Goal: Task Accomplishment & Management: Manage account settings

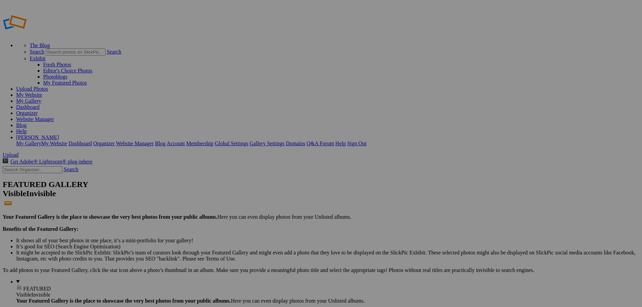
type input "2025 | Oct | [GEOGRAPHIC_DATA]"
click at [261, 187] on span "Create" at bounding box center [254, 190] width 14 height 6
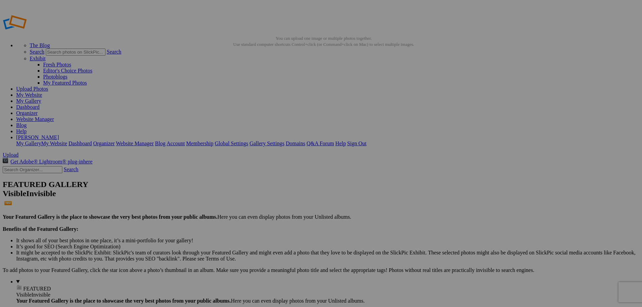
drag, startPoint x: 430, startPoint y: 100, endPoint x: 22, endPoint y: 198, distance: 419.9
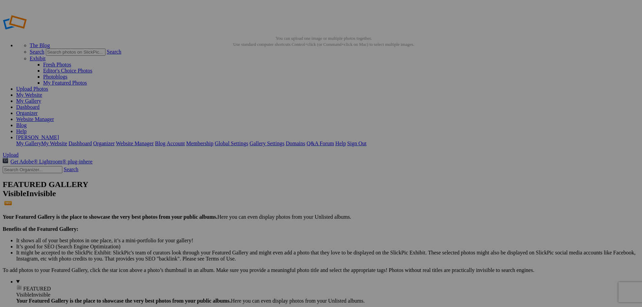
drag, startPoint x: 436, startPoint y: 109, endPoint x: 25, endPoint y: 198, distance: 420.0
drag, startPoint x: 440, startPoint y: 117, endPoint x: 49, endPoint y: 200, distance: 400.6
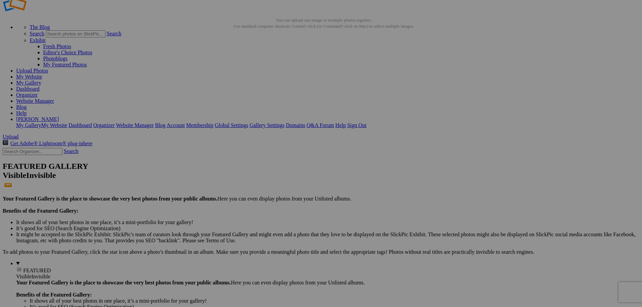
scroll to position [34, 0]
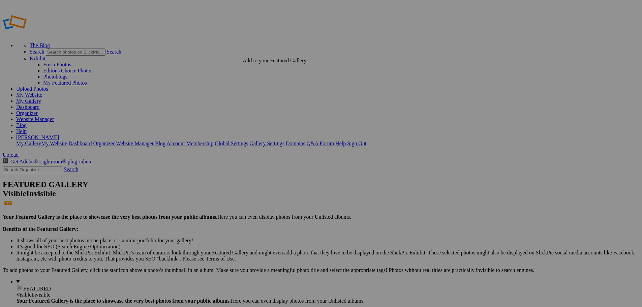
drag, startPoint x: 517, startPoint y: 239, endPoint x: 198, endPoint y: 136, distance: 334.8
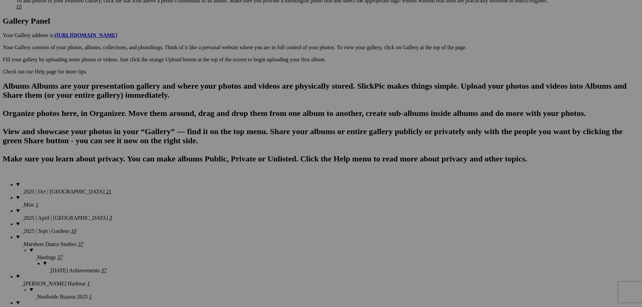
scroll to position [337, 0]
drag, startPoint x: 338, startPoint y: 252, endPoint x: 383, endPoint y: 47, distance: 209.7
drag, startPoint x: 256, startPoint y: 257, endPoint x: 493, endPoint y: 106, distance: 280.5
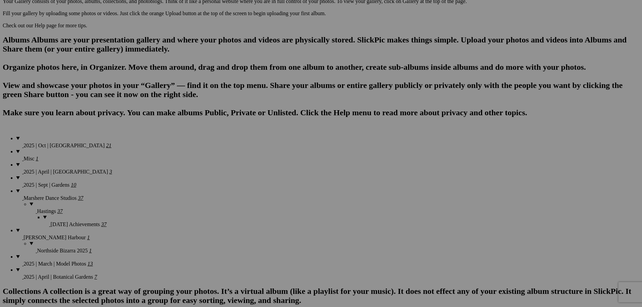
scroll to position [385, 0]
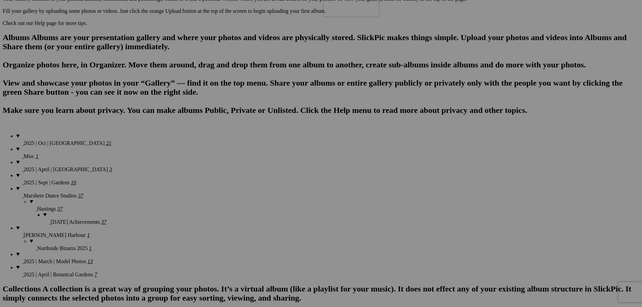
drag, startPoint x: 253, startPoint y: 213, endPoint x: 420, endPoint y: -8, distance: 277.8
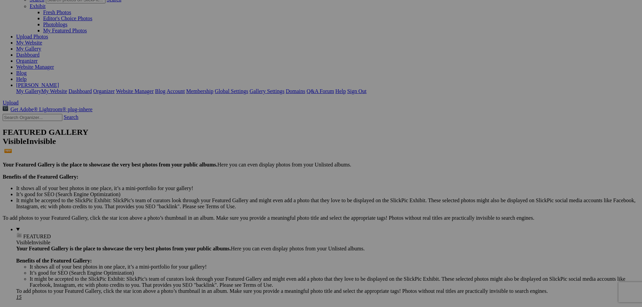
scroll to position [14, 0]
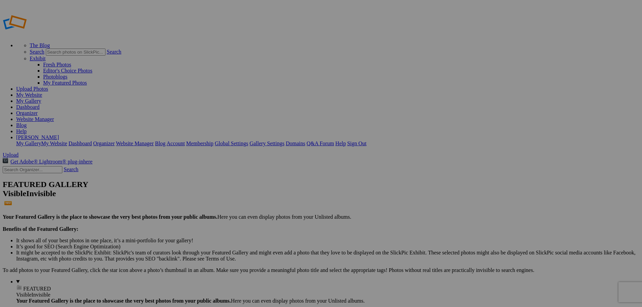
type input "Landscapes"
